Goal: Information Seeking & Learning: Learn about a topic

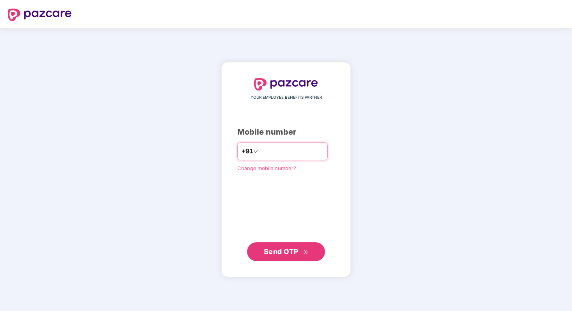
type input "**********"
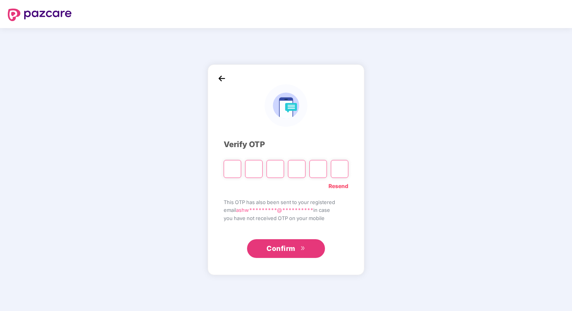
type input "*"
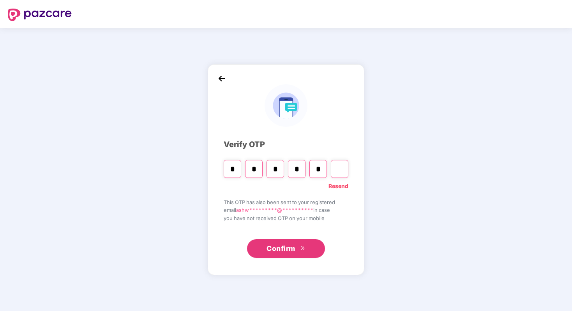
type input "*"
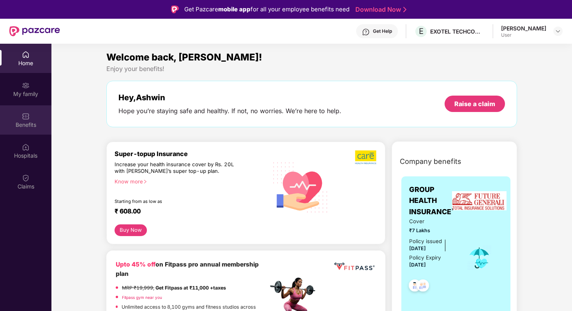
click at [32, 122] on div "Benefits" at bounding box center [25, 125] width 51 height 8
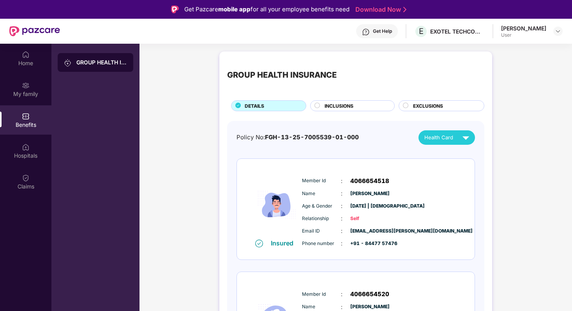
click at [332, 108] on span "INCLUSIONS" at bounding box center [339, 105] width 29 height 7
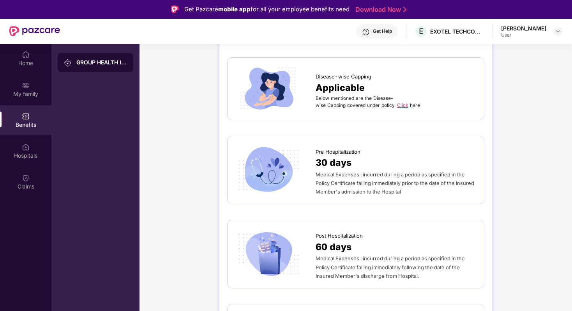
scroll to position [348, 0]
click at [344, 171] on span "Medical Expenses : incurred during a period as specified in the Policy Certific…" at bounding box center [395, 182] width 159 height 23
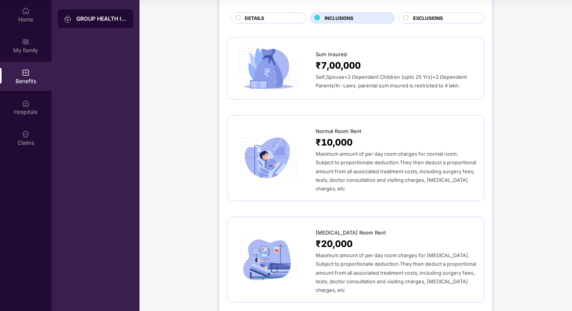
scroll to position [0, 0]
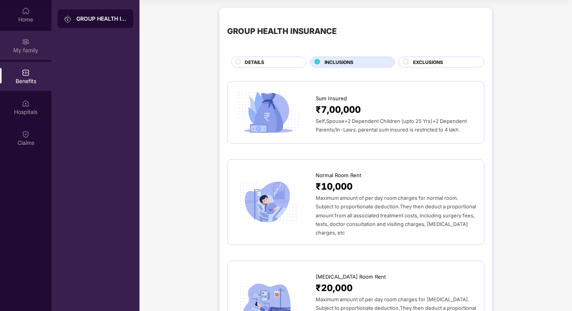
click at [25, 47] on div "My family" at bounding box center [25, 50] width 51 height 8
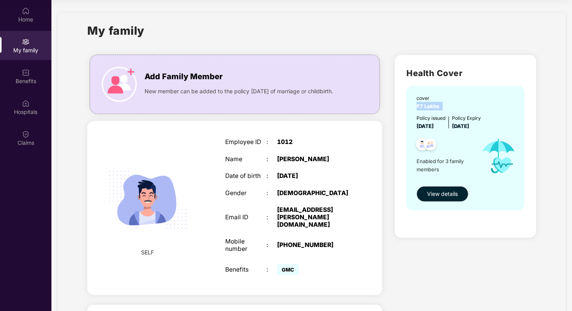
drag, startPoint x: 417, startPoint y: 106, endPoint x: 444, endPoint y: 106, distance: 26.5
click at [444, 107] on div "cover ₹7 Lakhs" at bounding box center [466, 102] width 99 height 16
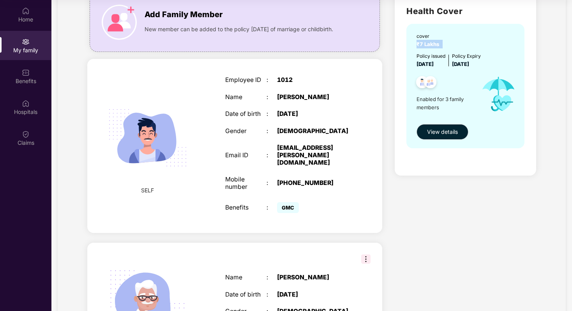
scroll to position [67, 0]
